Goal: Information Seeking & Learning: Learn about a topic

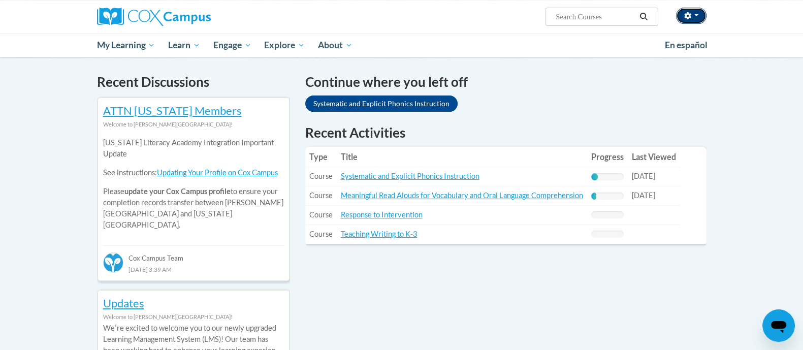
click at [691, 14] on icon "button" at bounding box center [688, 15] width 7 height 7
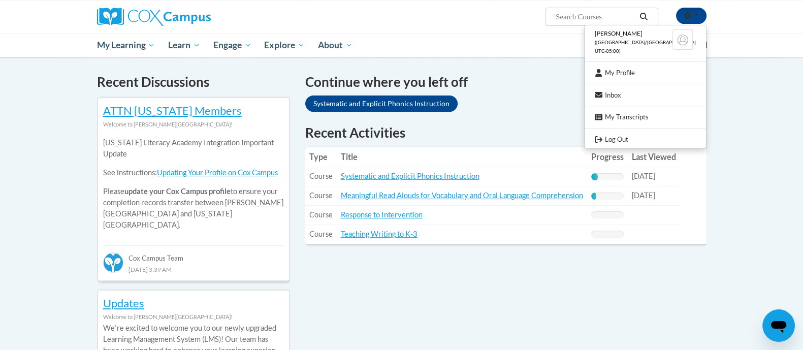
click at [556, 102] on div "Continue where you left off Systematic and Explicit Phonics Instruction" at bounding box center [505, 94] width 401 height 44
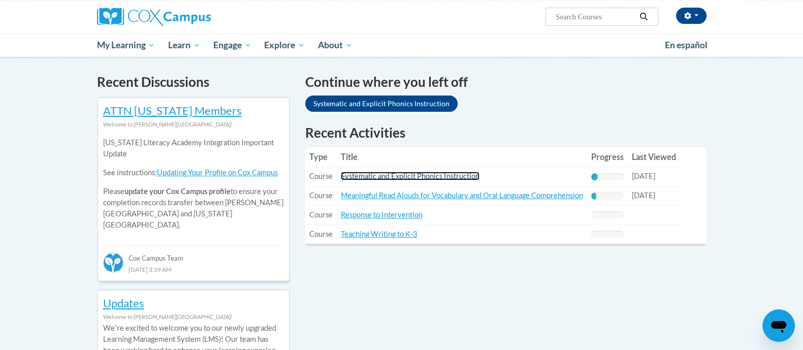
click at [445, 175] on link "Systematic and Explicit Phonics Instruction" at bounding box center [410, 176] width 139 height 9
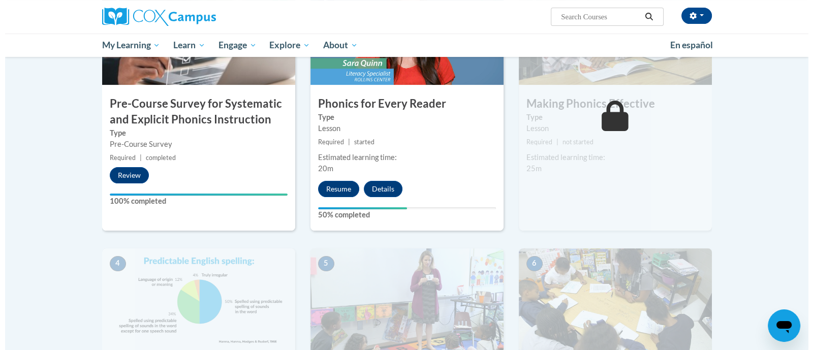
scroll to position [302, 0]
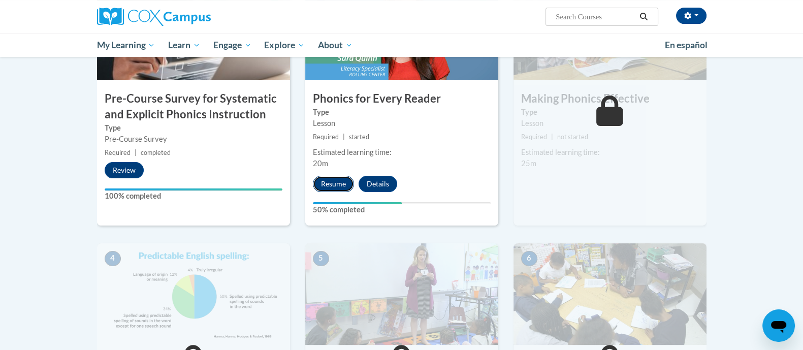
click at [329, 184] on button "Resume" at bounding box center [333, 184] width 41 height 16
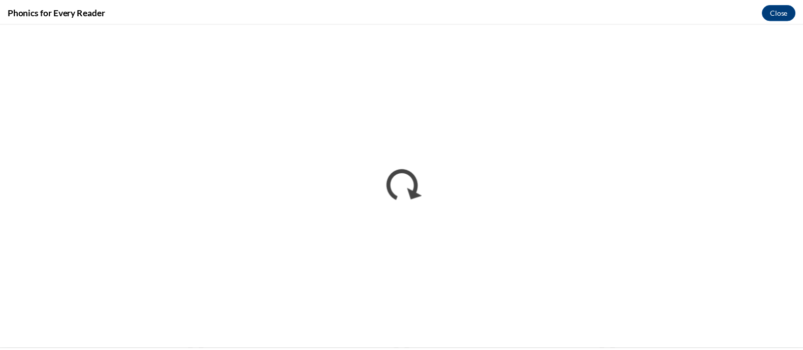
scroll to position [0, 0]
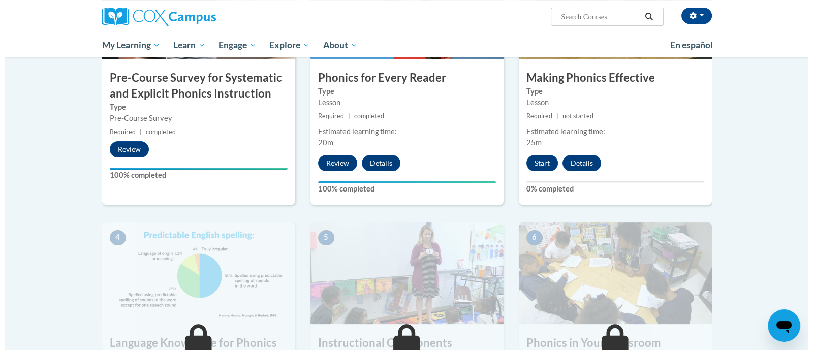
scroll to position [324, 0]
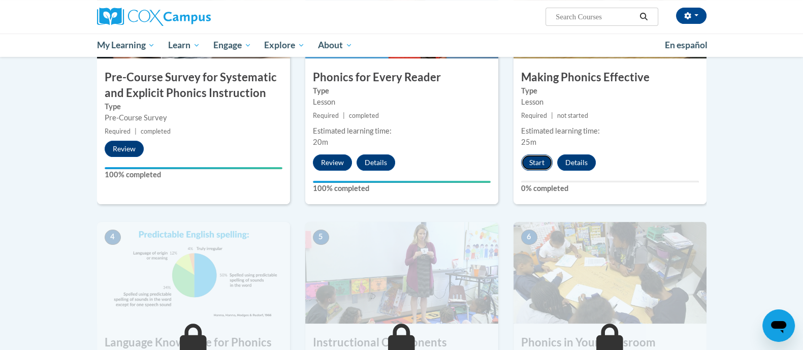
click at [532, 156] on button "Start" at bounding box center [537, 162] width 32 height 16
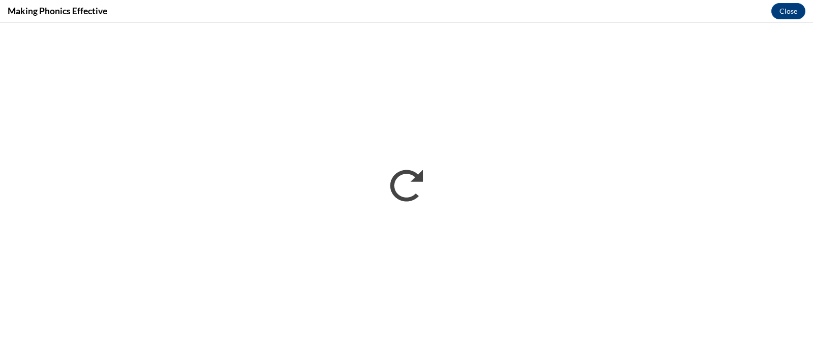
scroll to position [0, 0]
